Goal: Information Seeking & Learning: Find contact information

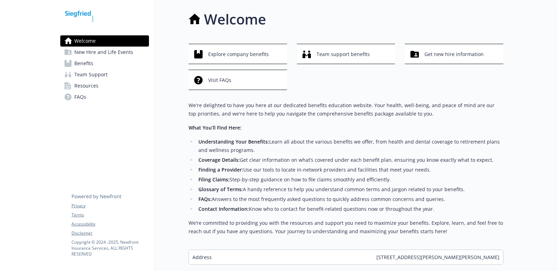
click at [98, 67] on link "Benefits" at bounding box center [104, 63] width 89 height 11
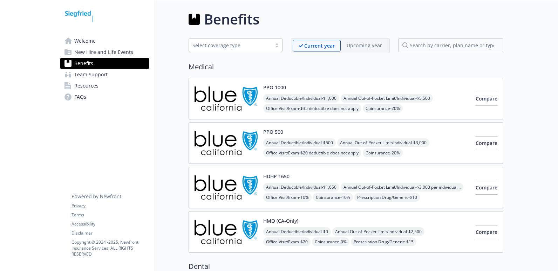
click at [226, 140] on img at bounding box center [225, 143] width 63 height 30
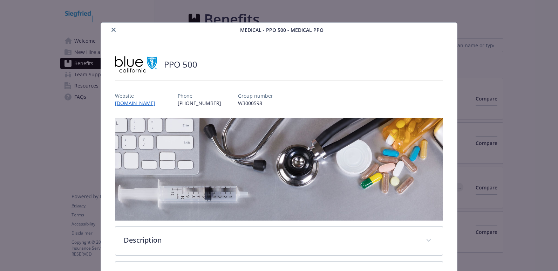
scroll to position [21, 0]
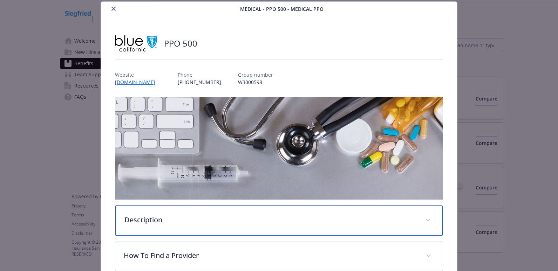
click at [188, 221] on p "Description" at bounding box center [270, 220] width 293 height 11
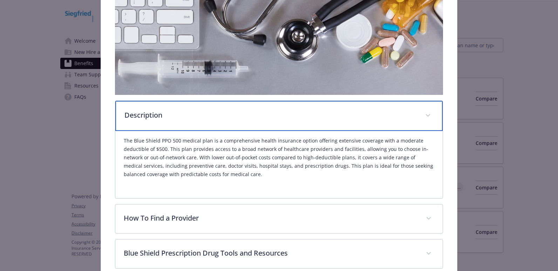
scroll to position [126, 0]
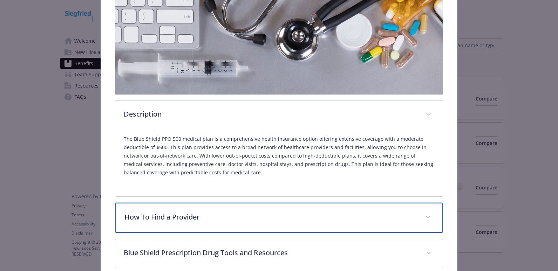
click at [191, 218] on p "How To Find a Provider" at bounding box center [270, 217] width 293 height 11
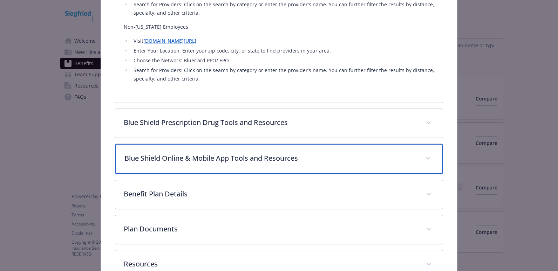
scroll to position [405, 0]
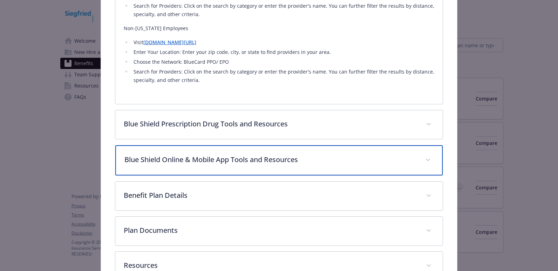
click at [231, 166] on div "Blue Shield Online & Mobile App Tools and Resources" at bounding box center [279, 160] width 328 height 30
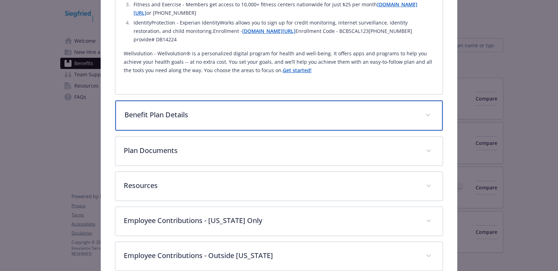
scroll to position [684, 0]
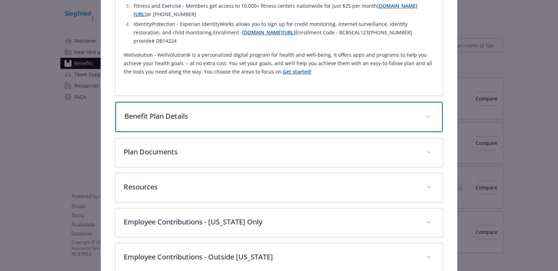
click at [188, 122] on div "Benefit Plan Details" at bounding box center [279, 117] width 328 height 30
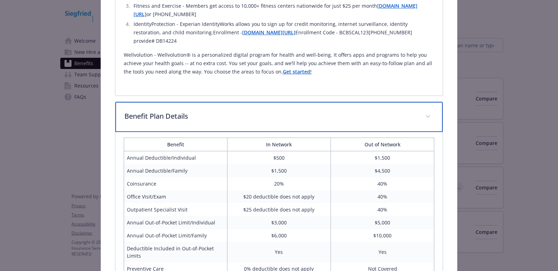
click at [197, 116] on p "Benefit Plan Details" at bounding box center [270, 116] width 293 height 11
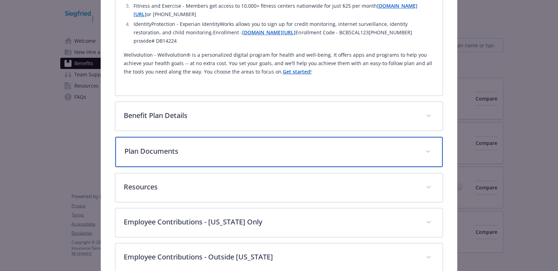
click at [192, 147] on p "Plan Documents" at bounding box center [270, 151] width 293 height 11
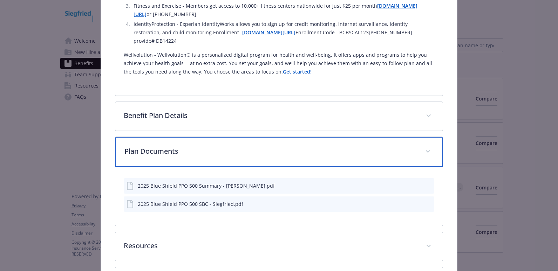
click at [192, 147] on p "Plan Documents" at bounding box center [270, 151] width 293 height 11
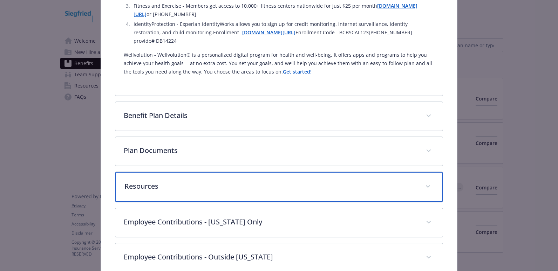
click at [204, 195] on div "Resources" at bounding box center [279, 187] width 328 height 30
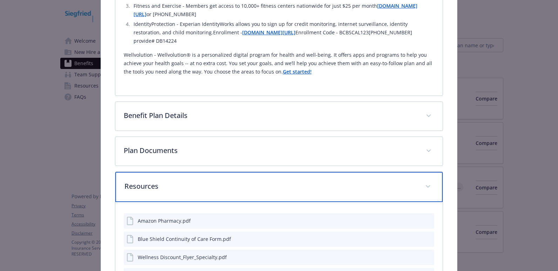
click at [204, 193] on div "Resources" at bounding box center [279, 187] width 328 height 30
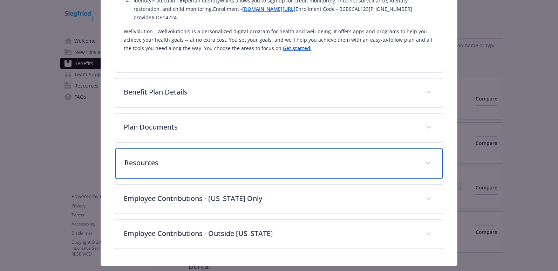
scroll to position [724, 0]
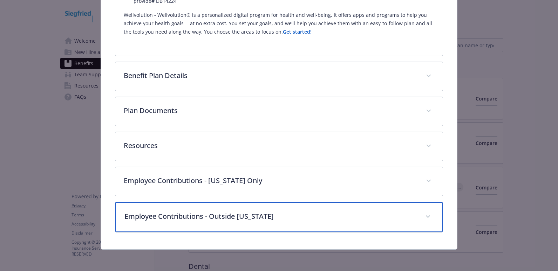
click at [273, 218] on p "Employee Contributions - Outside [US_STATE]" at bounding box center [270, 216] width 293 height 11
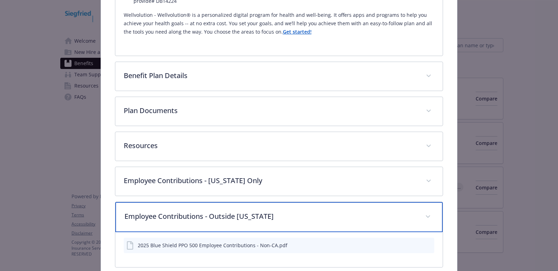
click at [239, 224] on div "Employee Contributions - Outside [US_STATE]" at bounding box center [279, 217] width 328 height 30
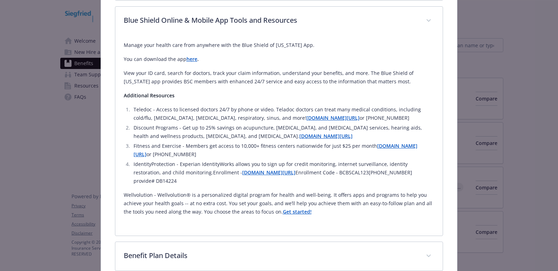
scroll to position [514, 0]
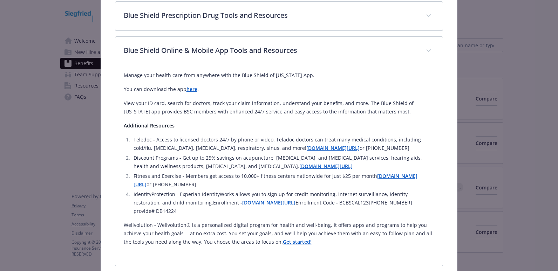
click at [192, 87] on strong "here" at bounding box center [191, 89] width 11 height 7
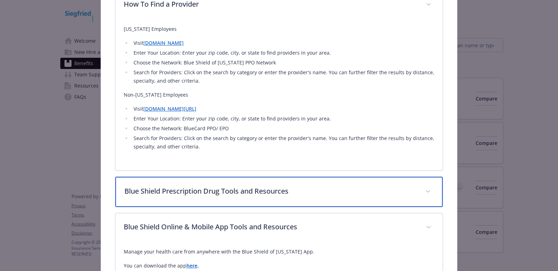
click at [242, 194] on p "Blue Shield Prescription Drug Tools and Resources" at bounding box center [270, 191] width 293 height 11
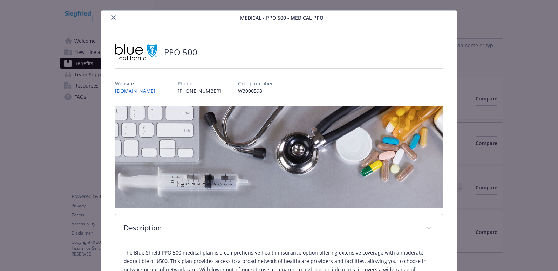
scroll to position [0, 0]
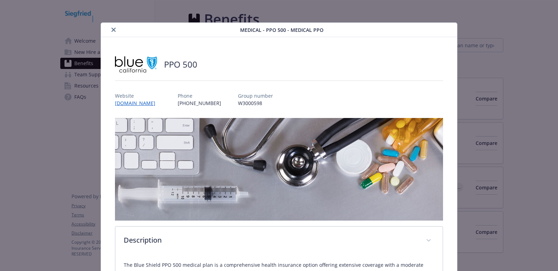
click at [112, 31] on icon "close" at bounding box center [113, 30] width 4 height 4
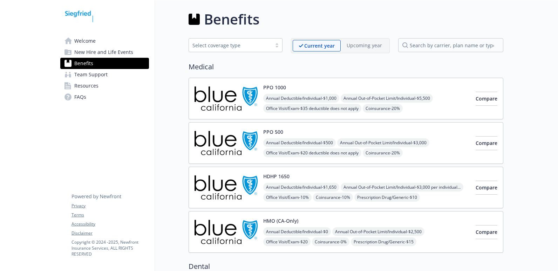
click at [103, 86] on link "Resources" at bounding box center [104, 85] width 89 height 11
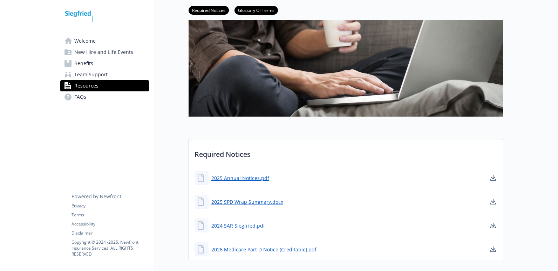
scroll to position [70, 0]
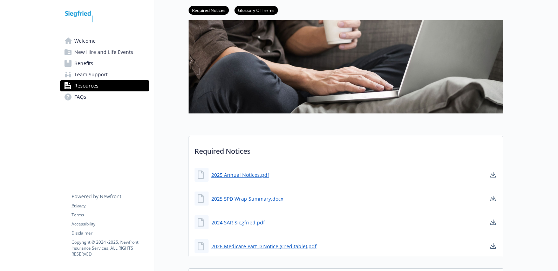
click at [103, 42] on link "Welcome" at bounding box center [104, 40] width 89 height 11
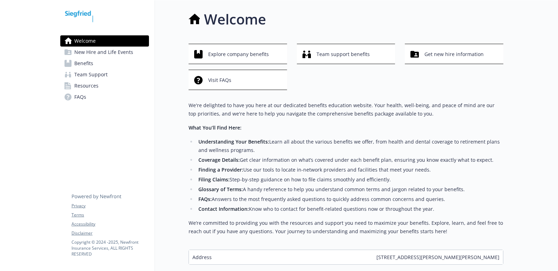
click at [105, 88] on link "Resources" at bounding box center [104, 85] width 89 height 11
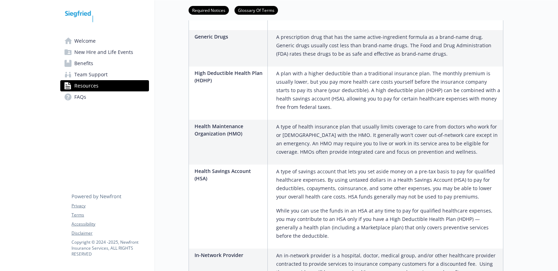
scroll to position [666, 0]
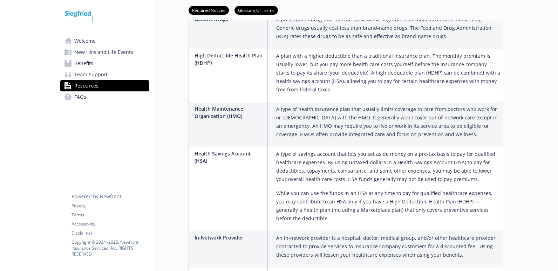
click at [110, 60] on link "Benefits" at bounding box center [104, 63] width 89 height 11
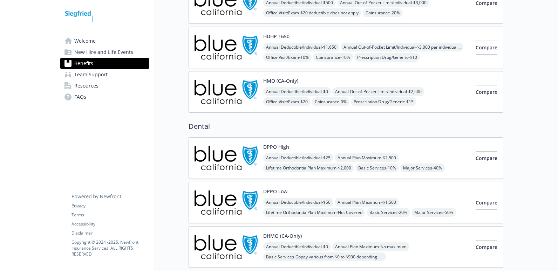
scroll to position [35, 0]
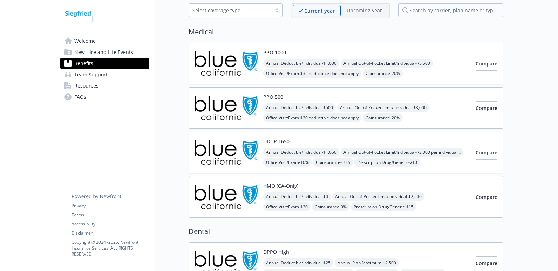
click at [310, 96] on div "PPO 500 Annual Deductible/Individual - $500 Annual Out-of-Pocket Limit/Individu…" at bounding box center [366, 108] width 207 height 30
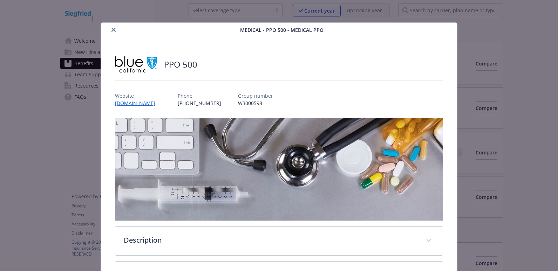
scroll to position [21, 0]
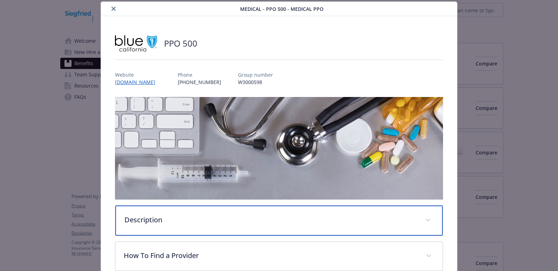
click at [209, 220] on p "Description" at bounding box center [270, 220] width 293 height 11
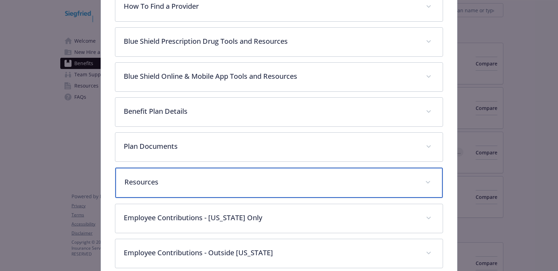
scroll to position [335, 0]
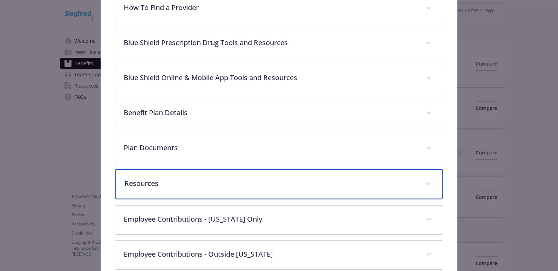
click at [219, 186] on p "Resources" at bounding box center [270, 183] width 293 height 11
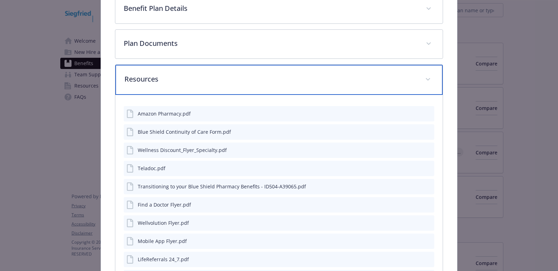
scroll to position [440, 0]
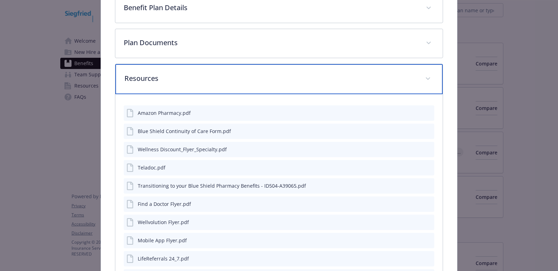
click at [184, 81] on p "Resources" at bounding box center [270, 78] width 293 height 11
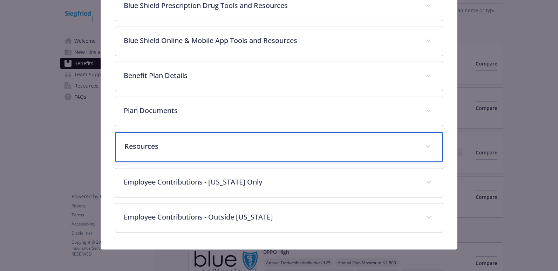
scroll to position [372, 0]
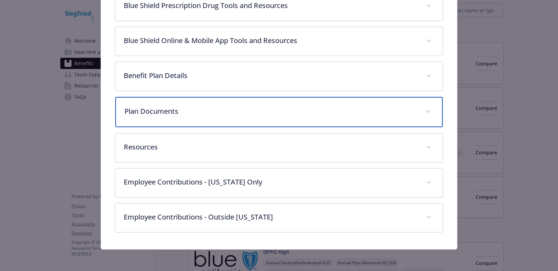
click at [192, 113] on p "Plan Documents" at bounding box center [270, 111] width 293 height 11
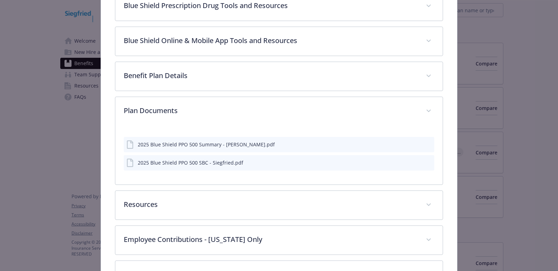
click at [203, 149] on div "2025 Blue Shield PPO 500 Summary - [PERSON_NAME].pdf" at bounding box center [279, 144] width 311 height 15
click at [426, 143] on icon "preview file" at bounding box center [427, 144] width 6 height 5
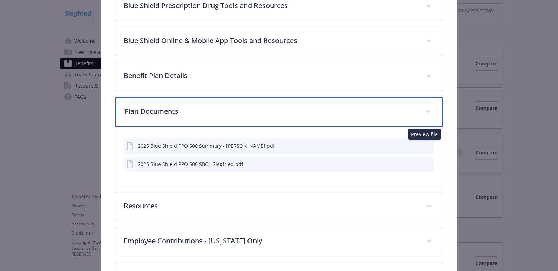
click at [374, 113] on p "Plan Documents" at bounding box center [270, 111] width 293 height 11
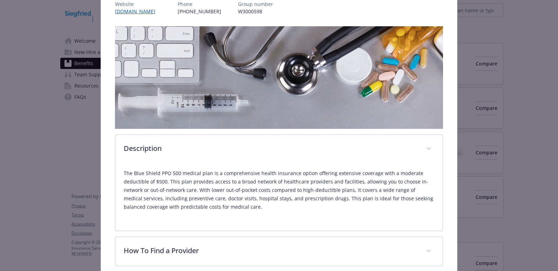
scroll to position [0, 0]
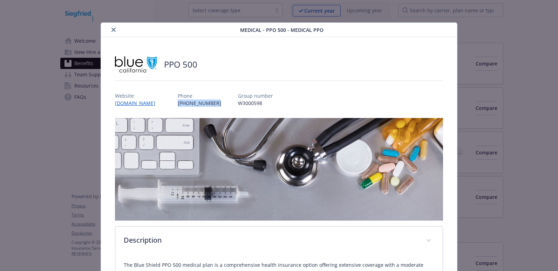
drag, startPoint x: 188, startPoint y: 104, endPoint x: 227, endPoint y: 103, distance: 38.9
click at [227, 103] on div "Website [DOMAIN_NAME] Phone [PHONE_NUMBER] Group number W3000598" at bounding box center [279, 97] width 328 height 20
copy p "[PHONE_NUMBER]"
